Goal: Check status: Check status

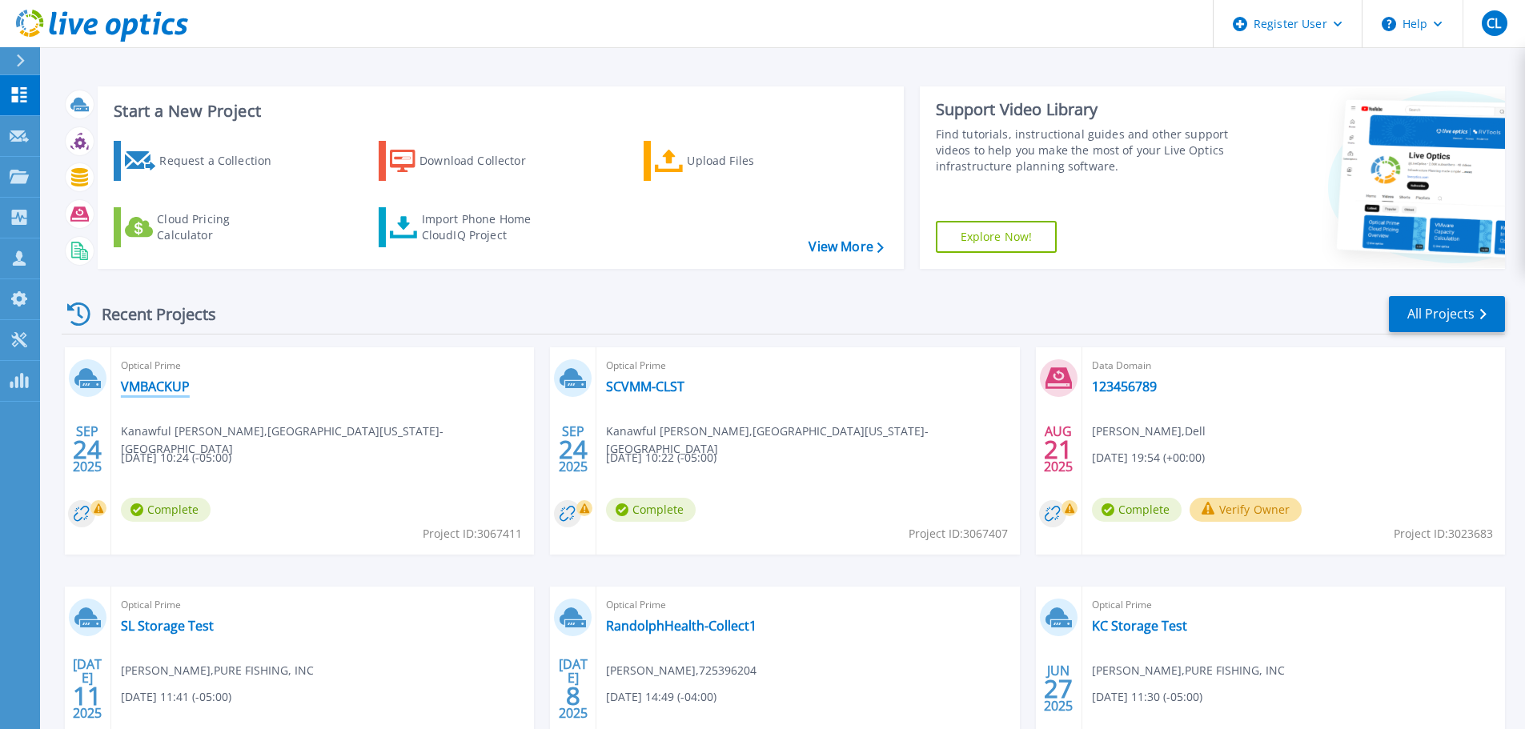
click at [146, 384] on link "VMBACKUP" at bounding box center [155, 387] width 69 height 16
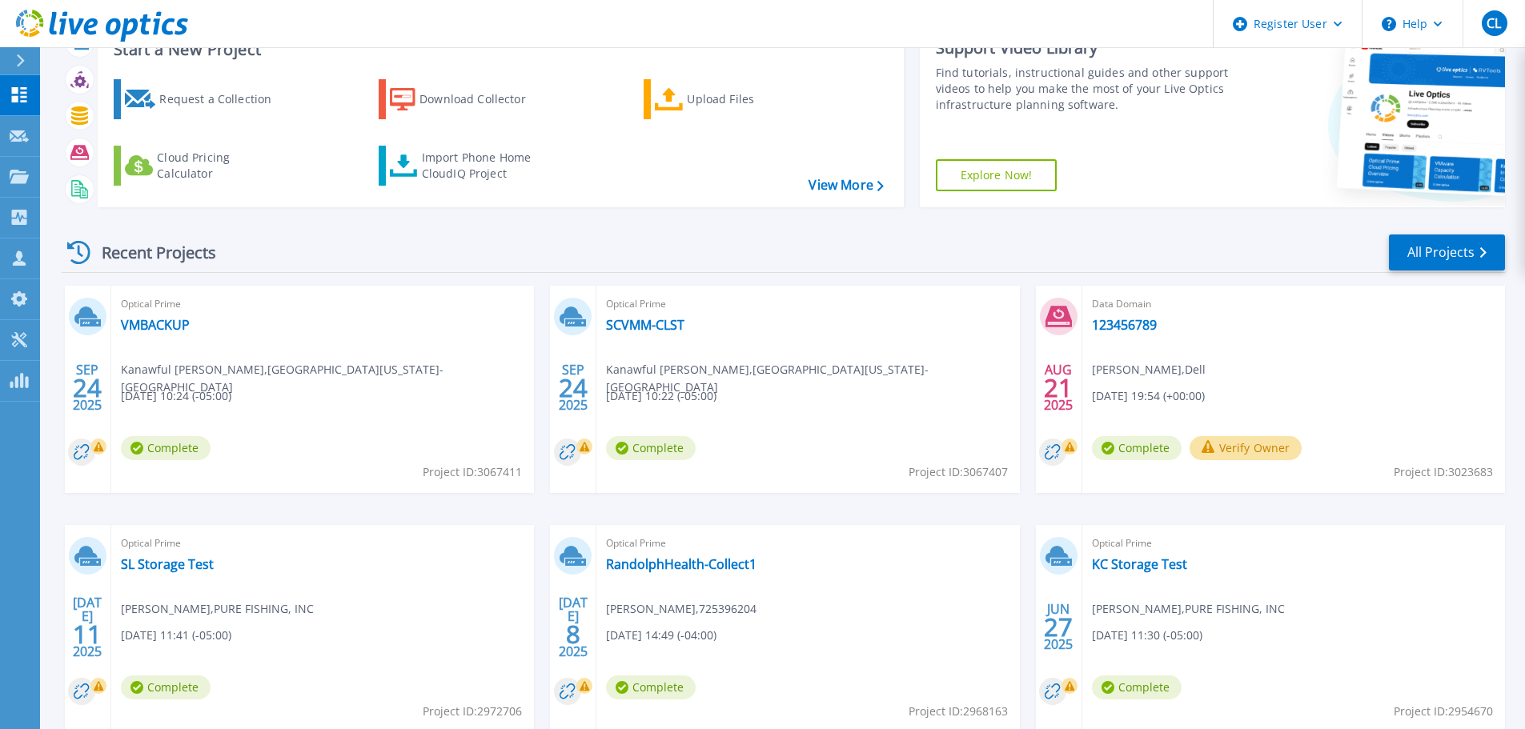
scroll to position [80, 0]
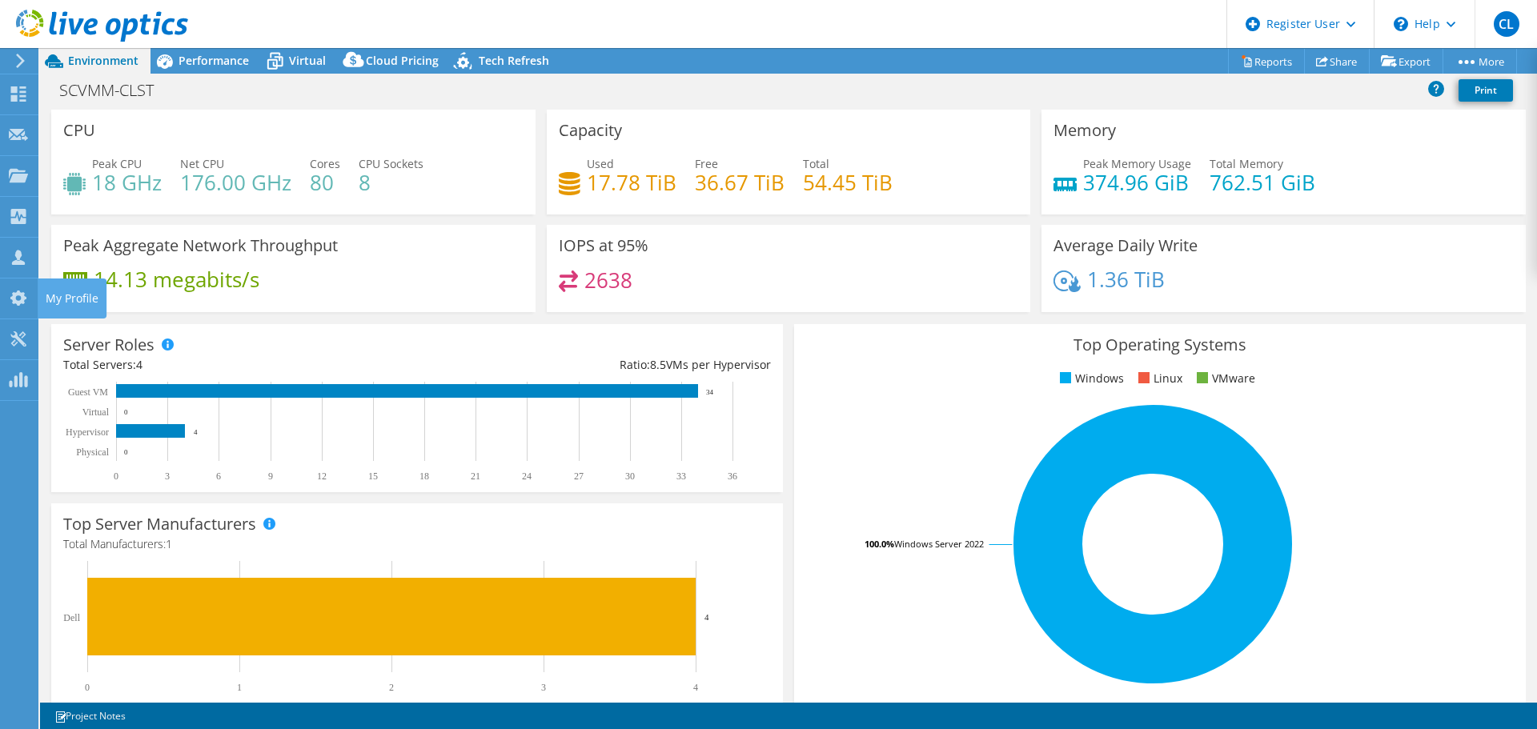
select select "USD"
